Goal: Navigation & Orientation: Find specific page/section

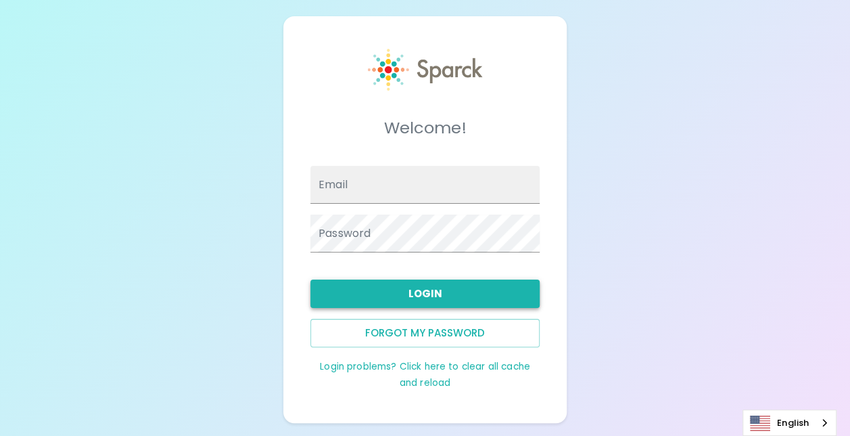
type input "[EMAIL_ADDRESS][DOMAIN_NAME]"
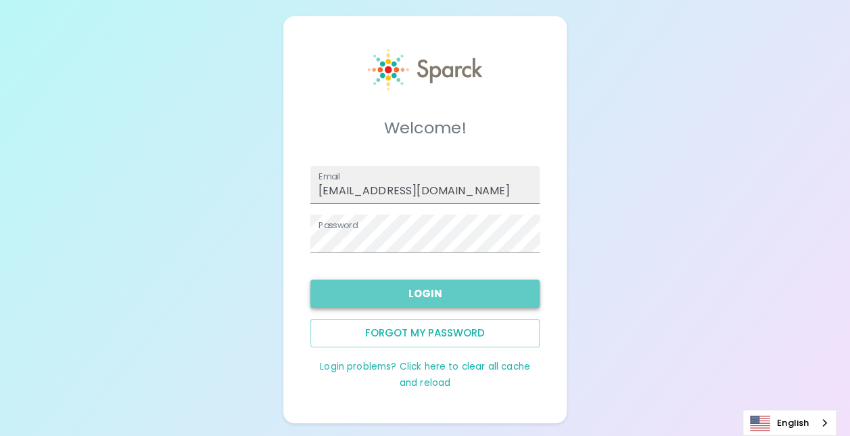
click at [437, 297] on button "Login" at bounding box center [425, 293] width 229 height 28
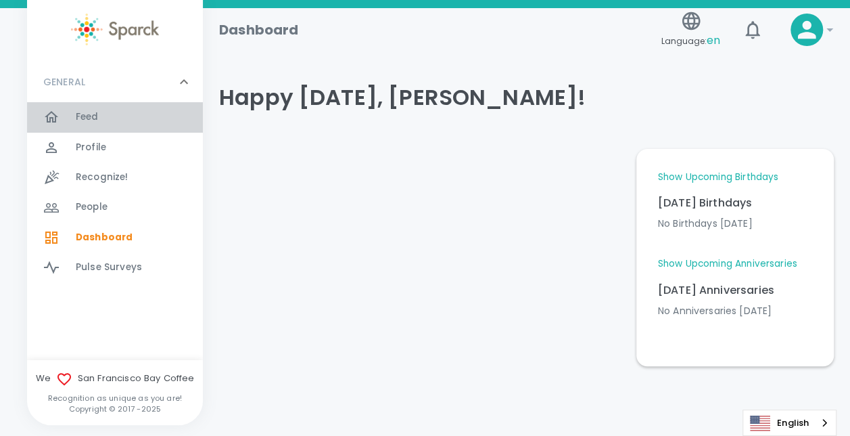
click at [93, 118] on span "Feed" at bounding box center [87, 117] width 23 height 14
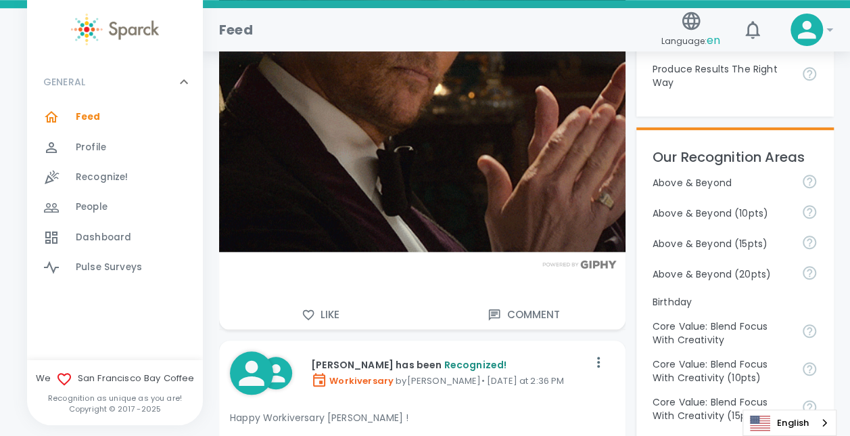
scroll to position [563, 0]
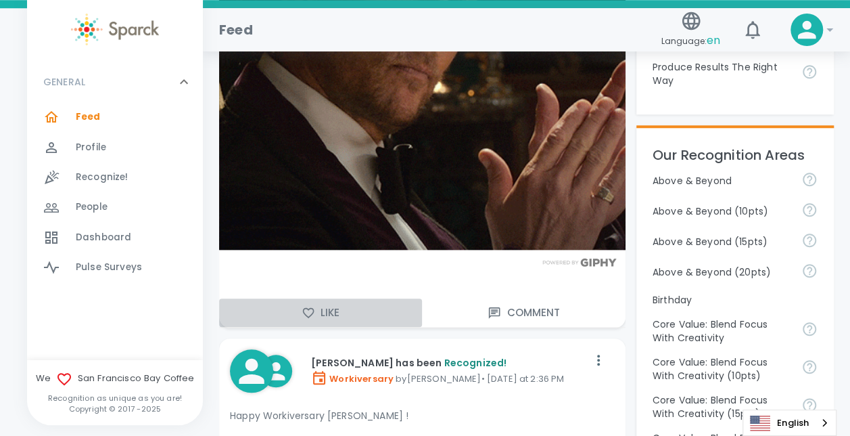
click at [307, 309] on icon "button" at bounding box center [309, 313] width 14 height 14
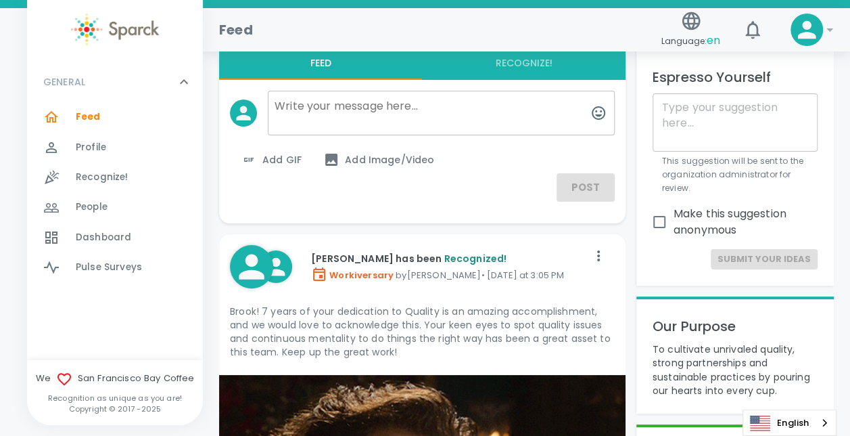
scroll to position [0, 0]
